Goal: Entertainment & Leisure: Consume media (video, audio)

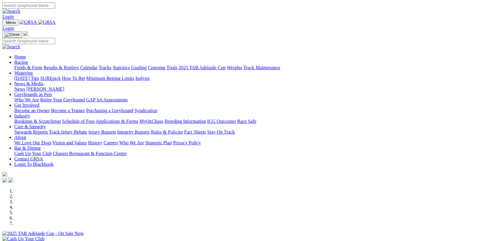
click at [78, 65] on link "Results & Replays" at bounding box center [61, 67] width 35 height 5
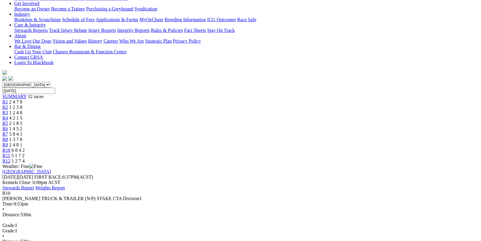
scroll to position [119, 0]
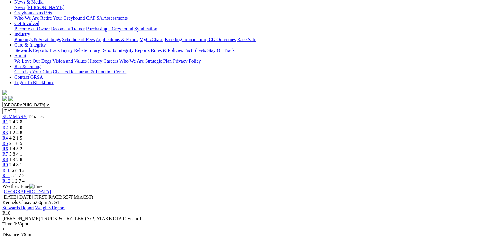
scroll to position [60, 0]
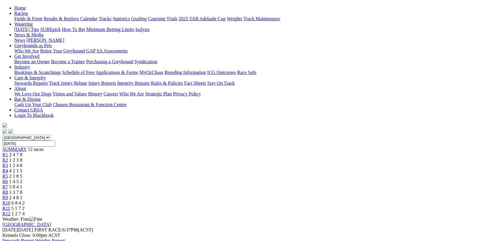
click at [382, 206] on div "R11 5 1 7 2" at bounding box center [240, 208] width 476 height 5
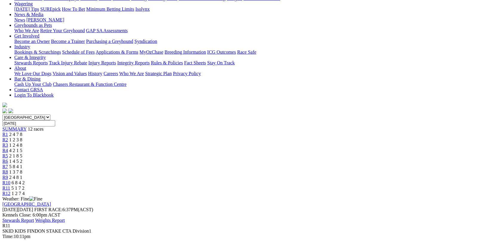
scroll to position [89, 0]
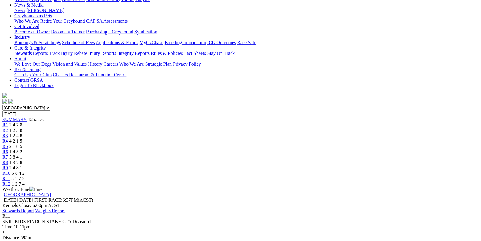
click at [417, 181] on div "R12 1 2 7 4" at bounding box center [240, 183] width 476 height 5
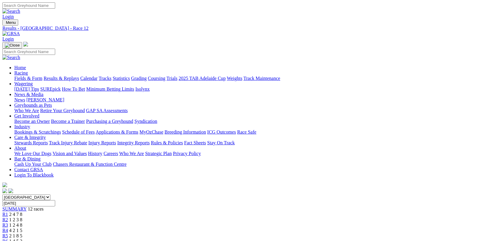
click at [26, 76] on link "Fields & Form" at bounding box center [28, 78] width 28 height 5
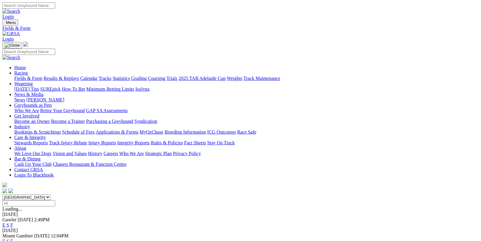
click at [13, 223] on link "F" at bounding box center [11, 225] width 3 height 5
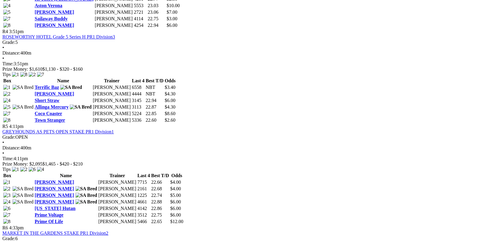
scroll to position [597, 0]
